Goal: Information Seeking & Learning: Learn about a topic

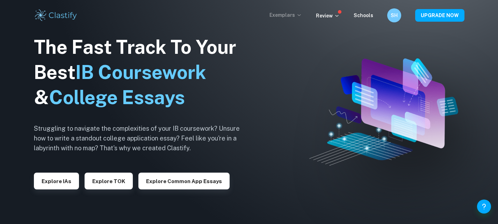
click at [297, 12] on p "Exemplars" at bounding box center [285, 15] width 32 height 8
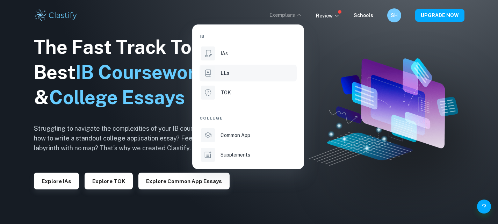
click at [261, 73] on div "EEs" at bounding box center [257, 73] width 75 height 8
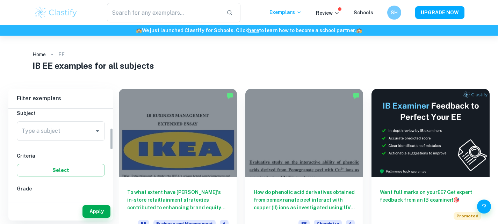
scroll to position [81, 0]
click at [69, 131] on input "Type a subject" at bounding box center [55, 129] width 71 height 13
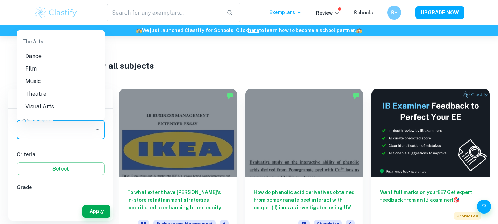
scroll to position [921, 0]
click at [56, 106] on li "Visual Arts" at bounding box center [61, 100] width 88 height 13
type input "Visual Arts"
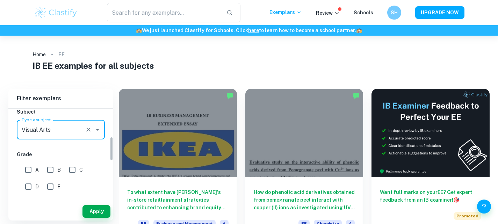
scroll to position [125, 0]
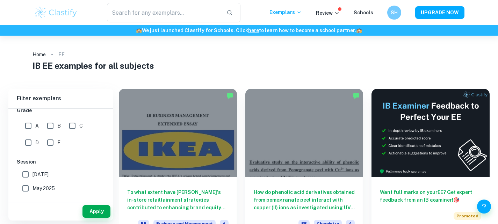
click at [53, 126] on input "B" at bounding box center [50, 126] width 14 height 14
checkbox input "true"
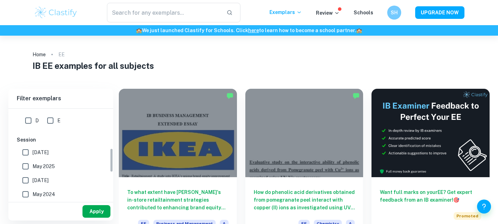
click at [92, 212] on button "Apply" at bounding box center [96, 211] width 28 height 13
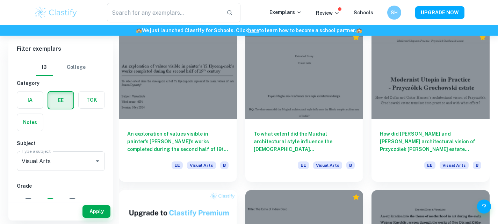
scroll to position [224, 0]
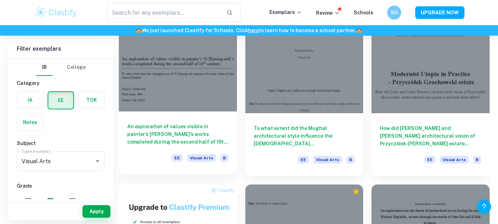
click at [215, 128] on h6 "An exploration of values visible in painter’s [PERSON_NAME]’s works completed d…" at bounding box center [177, 134] width 101 height 23
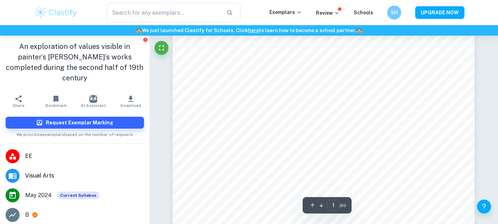
scroll to position [38, 0]
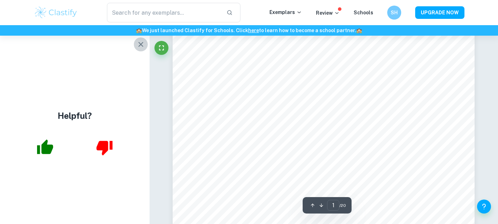
click at [141, 42] on icon "button" at bounding box center [141, 44] width 8 height 8
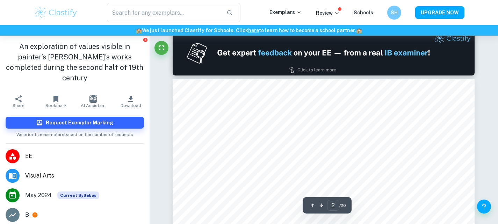
scroll to position [45, 0]
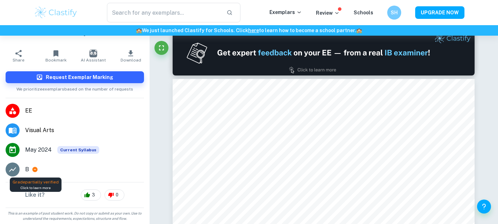
click at [35, 170] on icon at bounding box center [34, 169] width 5 height 5
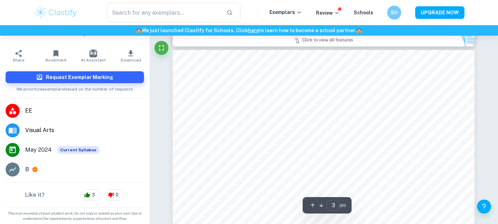
scroll to position [952, 0]
drag, startPoint x: 344, startPoint y: 8, endPoint x: 336, endPoint y: 13, distance: 9.9
click at [336, 13] on div "​ Exemplars Review Schools SH UPGRADE NOW" at bounding box center [249, 13] width 447 height 20
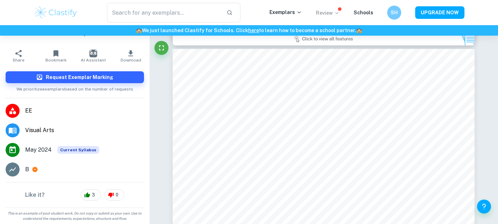
click at [336, 13] on icon at bounding box center [337, 13] width 6 height 6
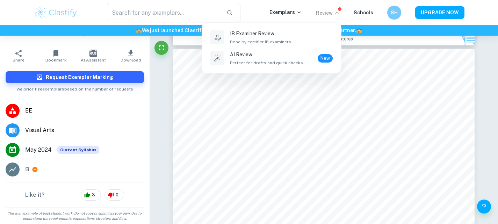
click at [360, 91] on div at bounding box center [249, 112] width 498 height 224
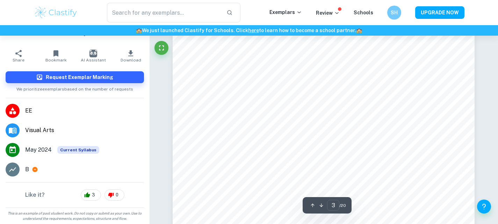
scroll to position [995, 0]
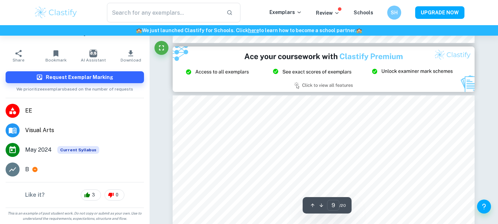
type input "8"
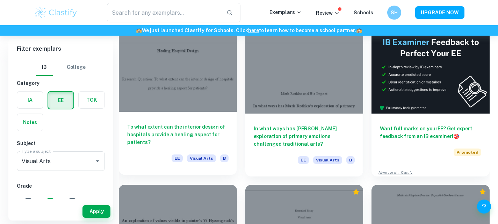
scroll to position [64, 0]
click at [190, 131] on h6 "To what extent can the interior design of hospitals provide a healing aspect fo…" at bounding box center [177, 134] width 101 height 23
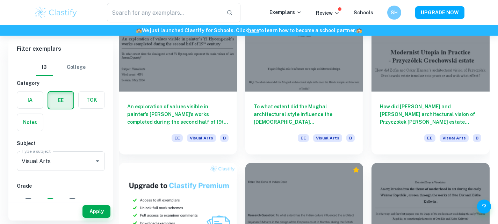
scroll to position [245, 0]
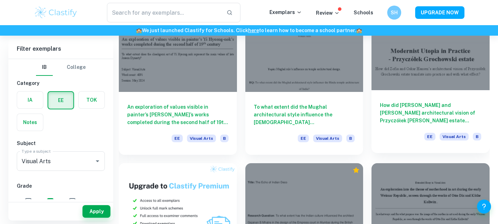
click at [405, 103] on h6 "How did [PERSON_NAME] and [PERSON_NAME] architectural vision of Przyczółek [PER…" at bounding box center [430, 112] width 101 height 23
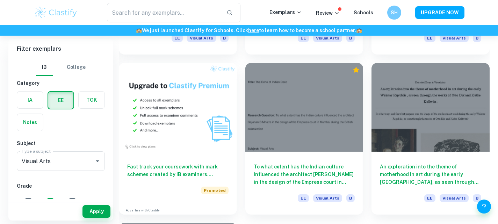
scroll to position [346, 0]
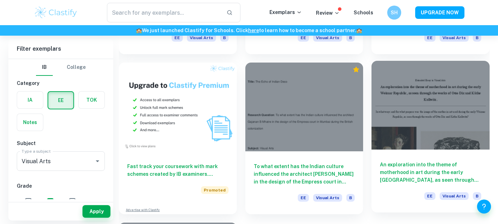
click at [433, 174] on h6 "An exploration into the theme of motherhood in art during the early [GEOGRAPHIC…" at bounding box center [430, 172] width 101 height 23
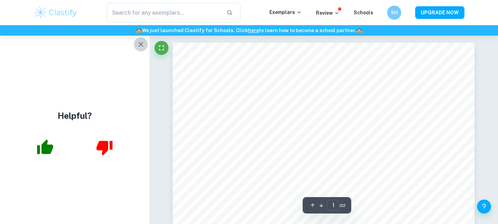
click at [143, 44] on icon "button" at bounding box center [141, 44] width 8 height 8
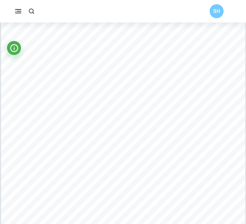
scroll to position [406, 0]
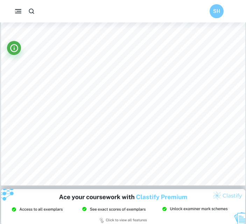
type input "3"
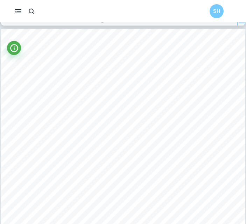
scroll to position [793, 0]
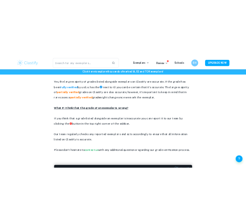
scroll to position [904, 0]
